Goal: Consume media (video, audio): Consume media (video, audio)

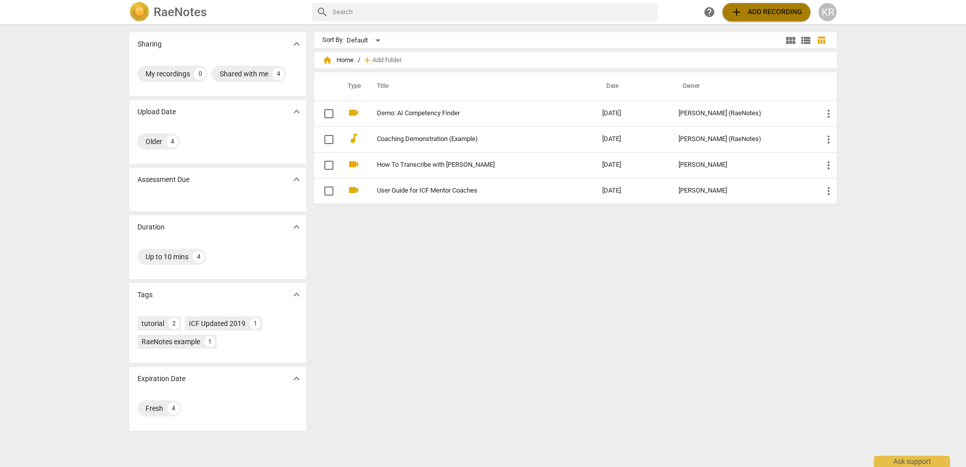
click at [757, 8] on span "add Add recording" at bounding box center [766, 12] width 72 height 12
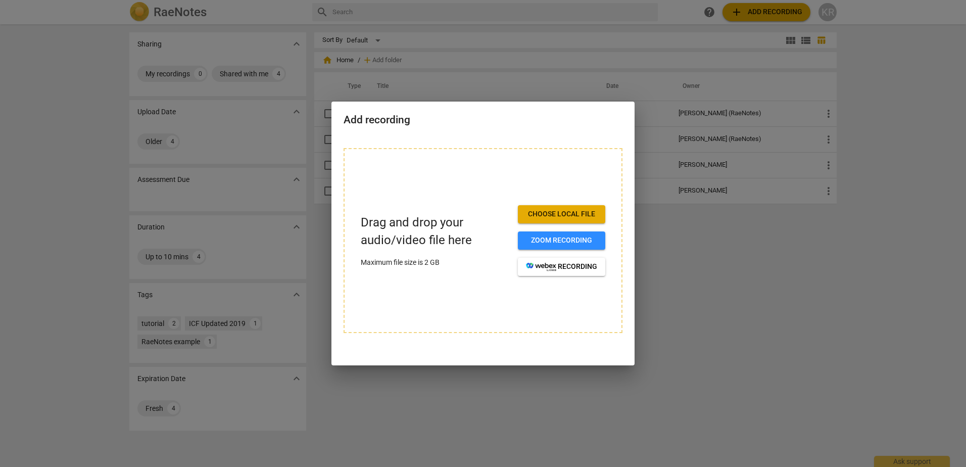
click at [581, 209] on button "Choose local file" at bounding box center [561, 214] width 87 height 18
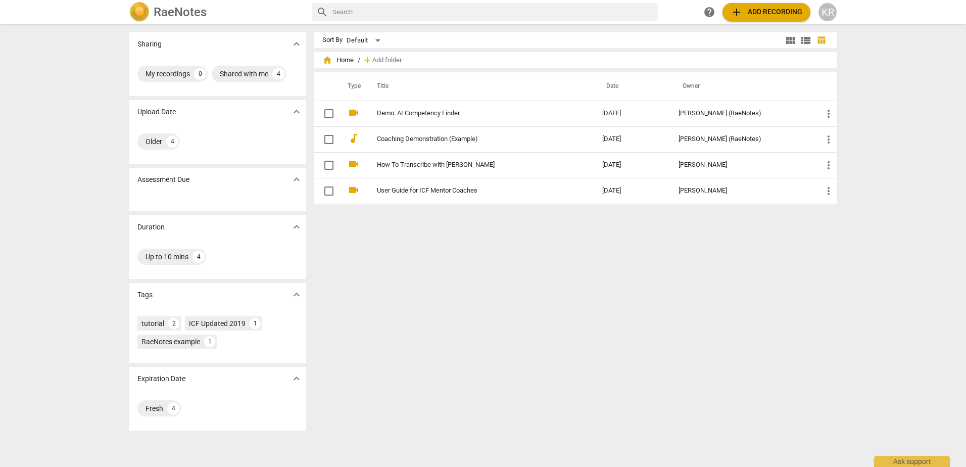
click at [738, 10] on span "add" at bounding box center [736, 12] width 12 height 12
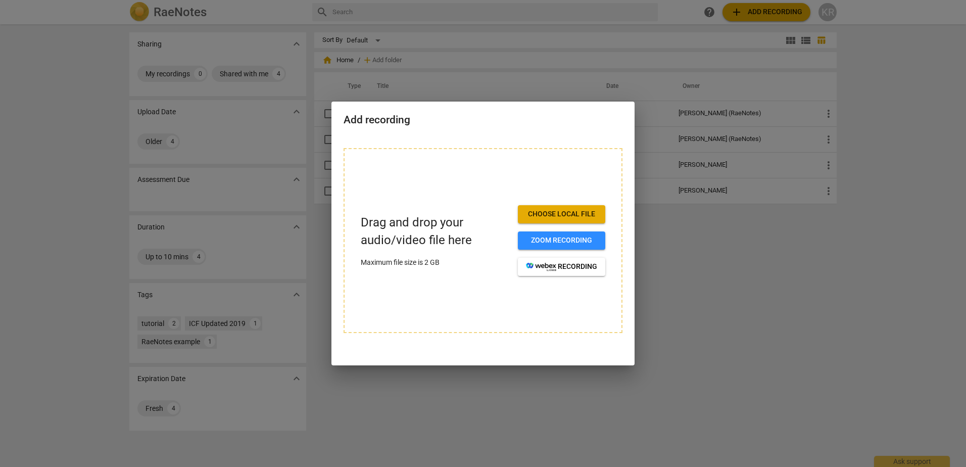
click at [597, 186] on div "Drag and drop your audio/video file here Maximum file size is 2 GB Choose local…" at bounding box center [483, 240] width 279 height 185
click at [740, 253] on div at bounding box center [483, 233] width 966 height 467
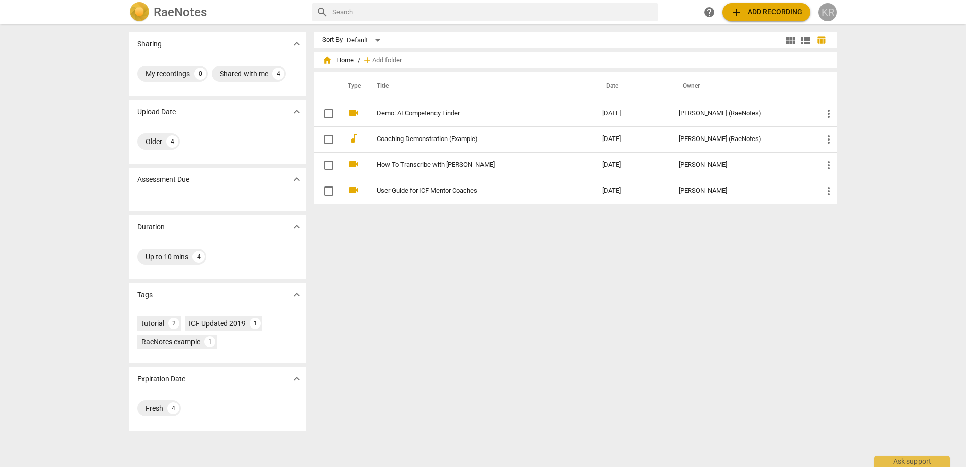
click at [830, 11] on div "KR" at bounding box center [827, 12] width 18 height 18
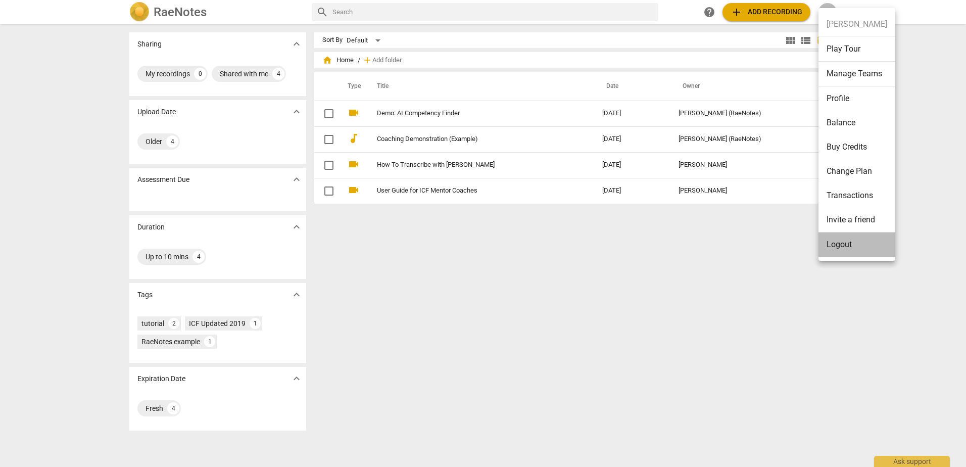
click at [861, 251] on li "Logout" at bounding box center [856, 244] width 77 height 24
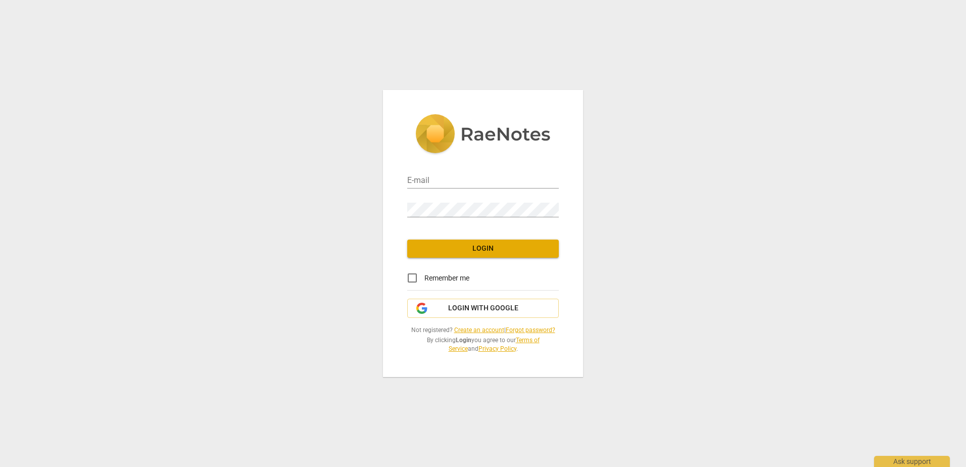
click at [508, 173] on div "E-mail" at bounding box center [483, 177] width 152 height 23
click at [495, 170] on div "E-mail" at bounding box center [483, 177] width 152 height 23
click at [476, 177] on input "email" at bounding box center [483, 181] width 152 height 15
type input "rozengarten-kimberly@cooperhealth.edu"
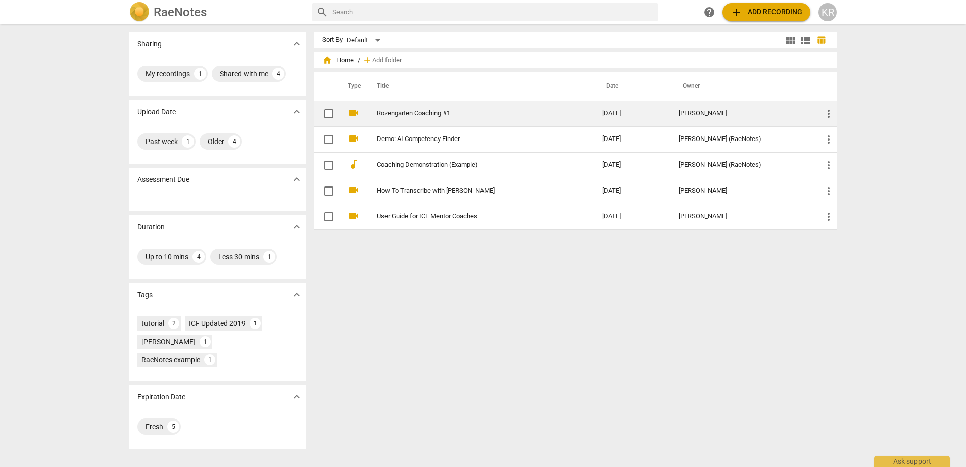
click at [418, 107] on td "Rozengarten Coaching #1" at bounding box center [479, 114] width 229 height 26
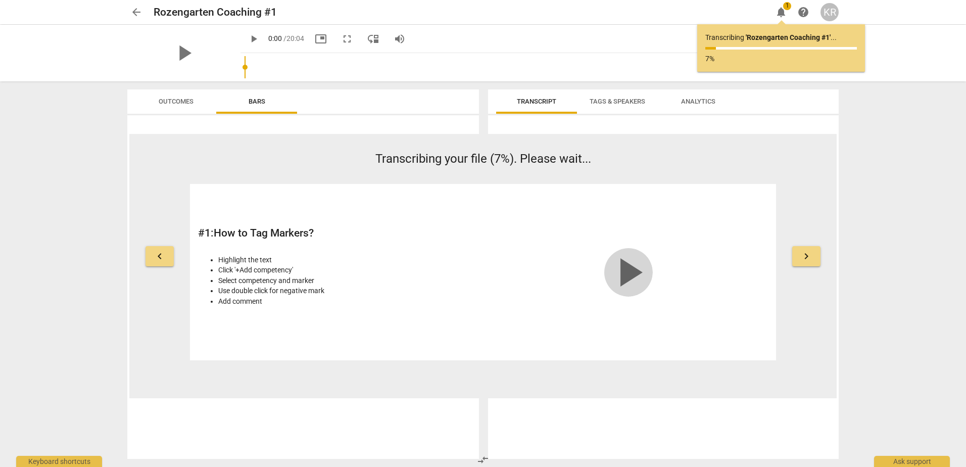
click at [630, 271] on span "play_arrow" at bounding box center [628, 272] width 48 height 48
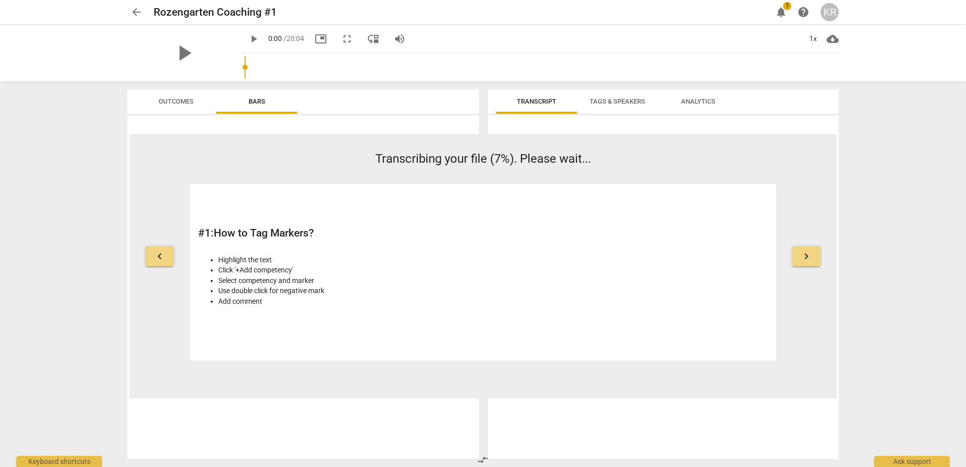
click at [403, 233] on h2 "# 1 : How to Tag Markers?" at bounding box center [337, 233] width 279 height 13
click at [174, 47] on span "play_arrow" at bounding box center [184, 53] width 26 height 26
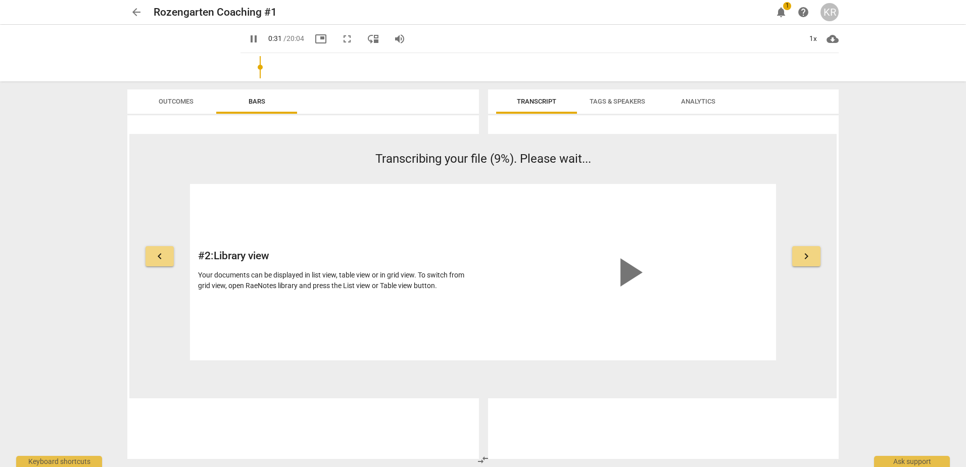
type input "31"
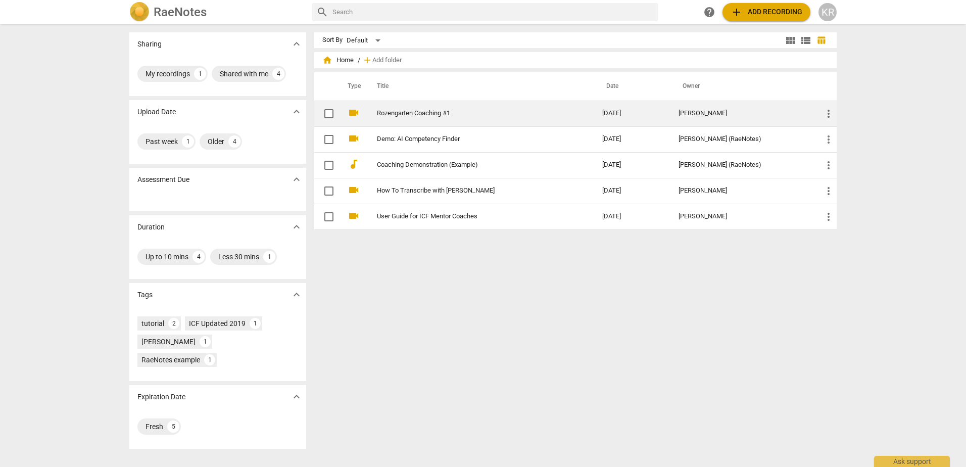
click at [402, 109] on td "Rozengarten Coaching #1" at bounding box center [479, 114] width 229 height 26
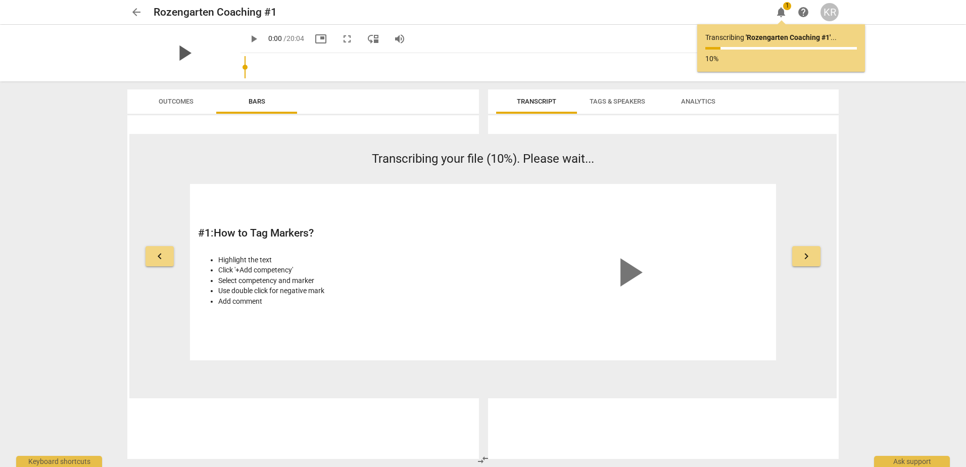
click at [181, 55] on span "play_arrow" at bounding box center [184, 53] width 26 height 26
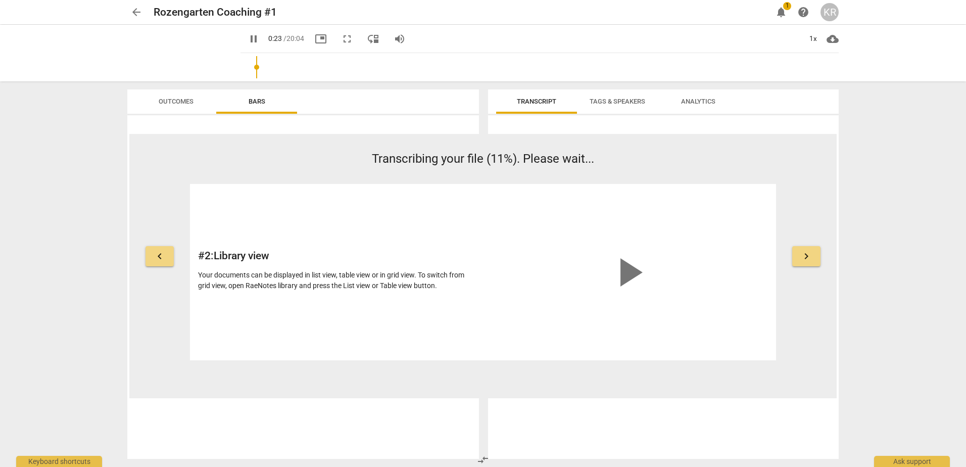
type input "23"
